Goal: Check status: Check status

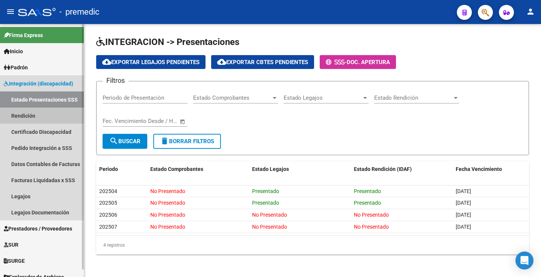
click at [27, 120] on link "Rendición" at bounding box center [42, 116] width 84 height 16
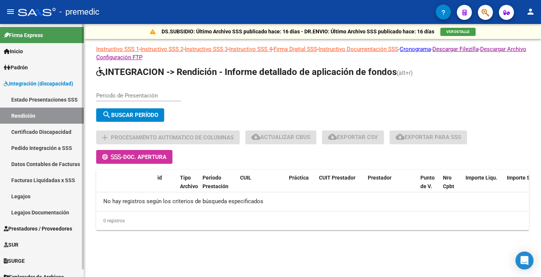
click at [30, 99] on link "Estado Presentaciones SSS" at bounding box center [42, 100] width 84 height 16
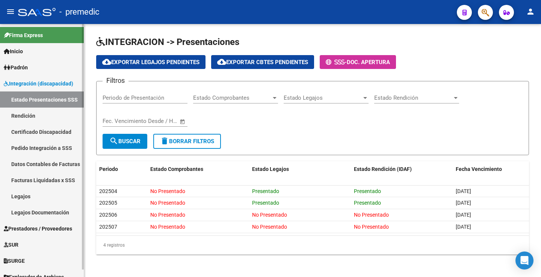
click at [59, 185] on link "Facturas Liquidadas x SSS" at bounding box center [42, 180] width 84 height 16
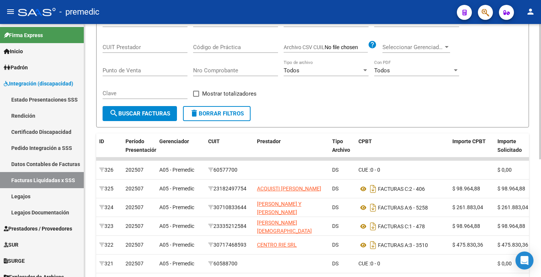
scroll to position [99, 0]
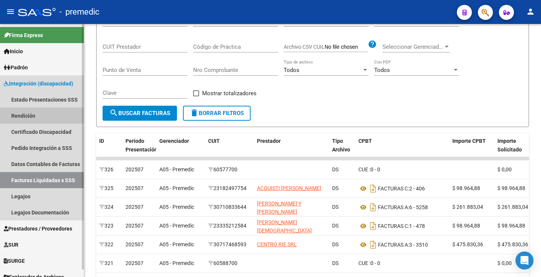
click at [34, 109] on link "Rendición" at bounding box center [42, 116] width 84 height 16
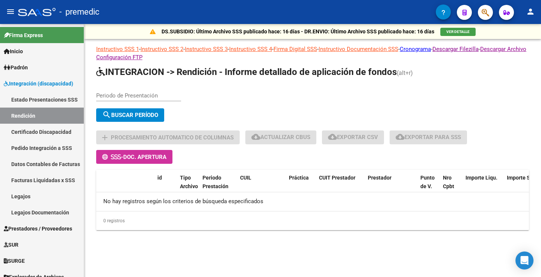
click at [130, 95] on input "Periodo de Presentación" at bounding box center [138, 95] width 85 height 7
type input "202506"
click at [152, 112] on span "search Buscar Período" at bounding box center [130, 115] width 56 height 7
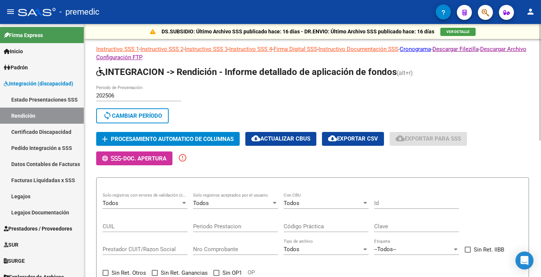
drag, startPoint x: 199, startPoint y: 112, endPoint x: 198, endPoint y: 116, distance: 4.7
click at [199, 115] on div "sync Cambiar Período" at bounding box center [312, 118] width 433 height 18
click at [377, 52] on link "Instructivo Documentación SSS" at bounding box center [358, 49] width 80 height 7
